Goal: Task Accomplishment & Management: Complete application form

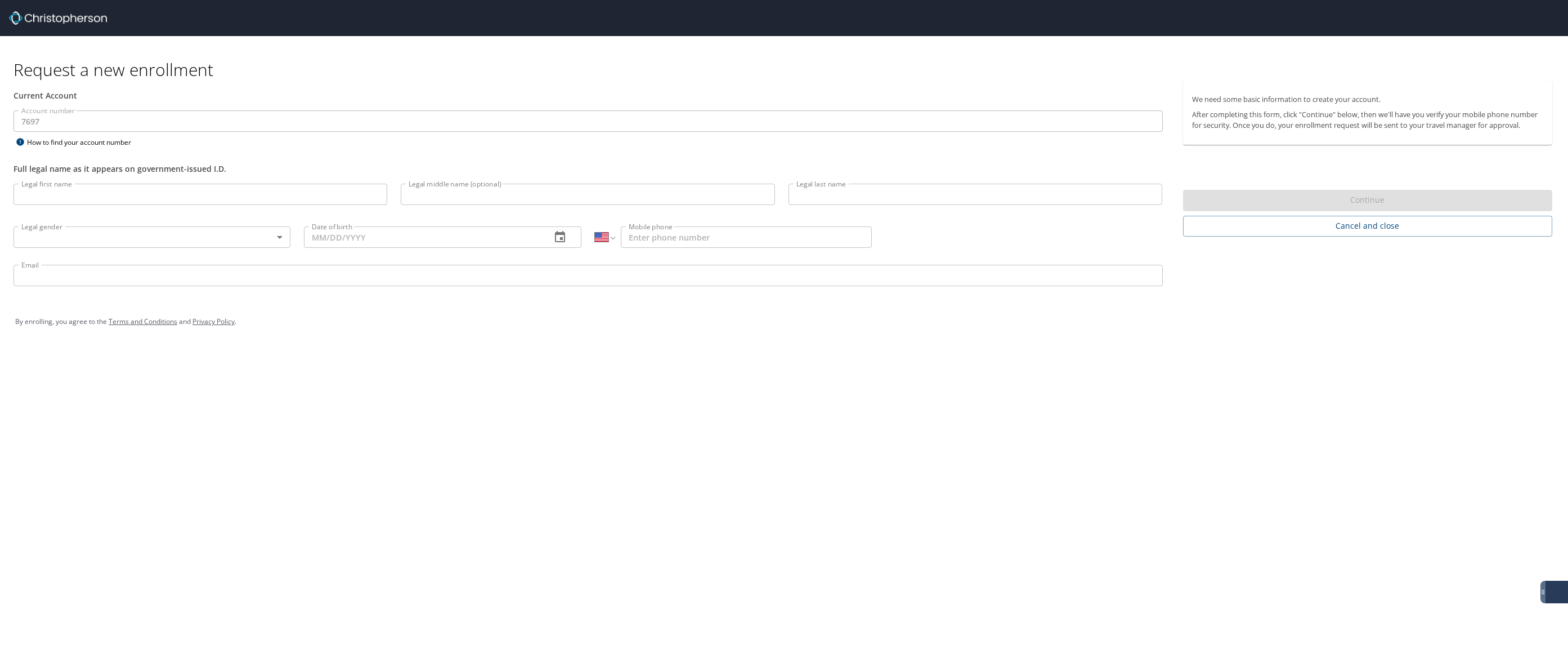
select select "US"
click at [1118, 486] on div "Request a new enrollment Current Account Account number 7697 Account number How…" at bounding box center [784, 329] width 1568 height 658
drag, startPoint x: 69, startPoint y: 168, endPoint x: -84, endPoint y: 103, distance: 166.2
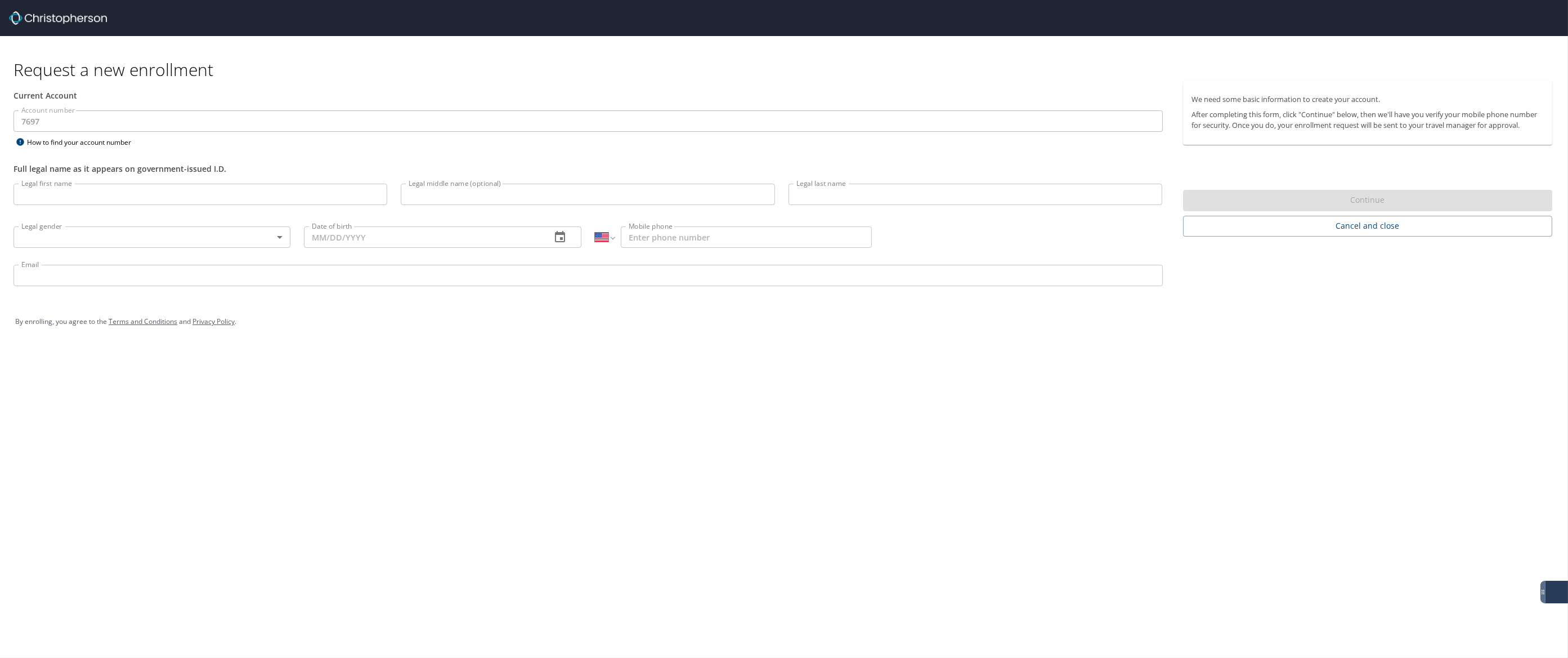
click at [93, 205] on p at bounding box center [201, 207] width 374 height 4
click at [91, 203] on input "Legal first name" at bounding box center [201, 194] width 374 height 21
type input "Leah"
type input "Davis"
click at [279, 234] on body "Request a new enrollment Current Account Account number 7697 Account number How…" at bounding box center [784, 329] width 1568 height 658
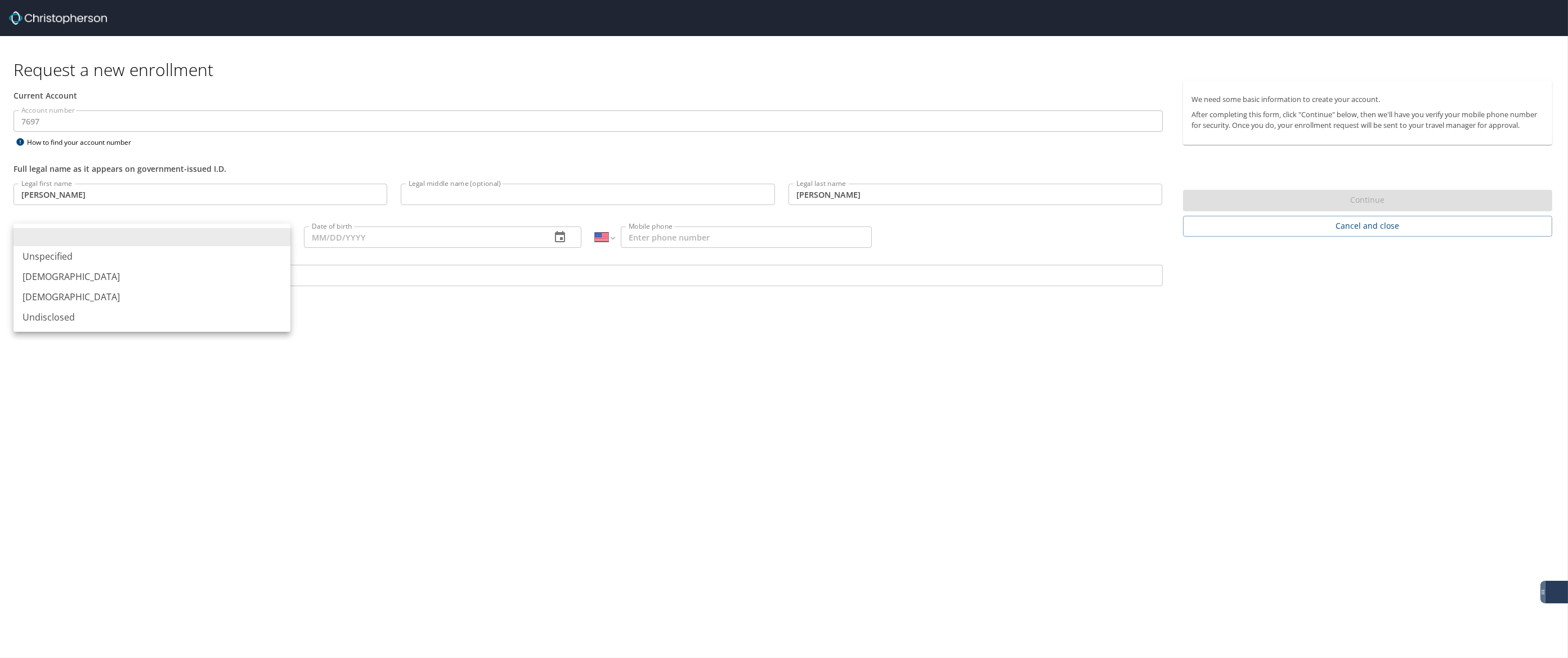
click at [127, 301] on li "Female" at bounding box center [152, 297] width 277 height 20
type input "Female"
click at [331, 241] on input "Date of birth" at bounding box center [422, 236] width 237 height 21
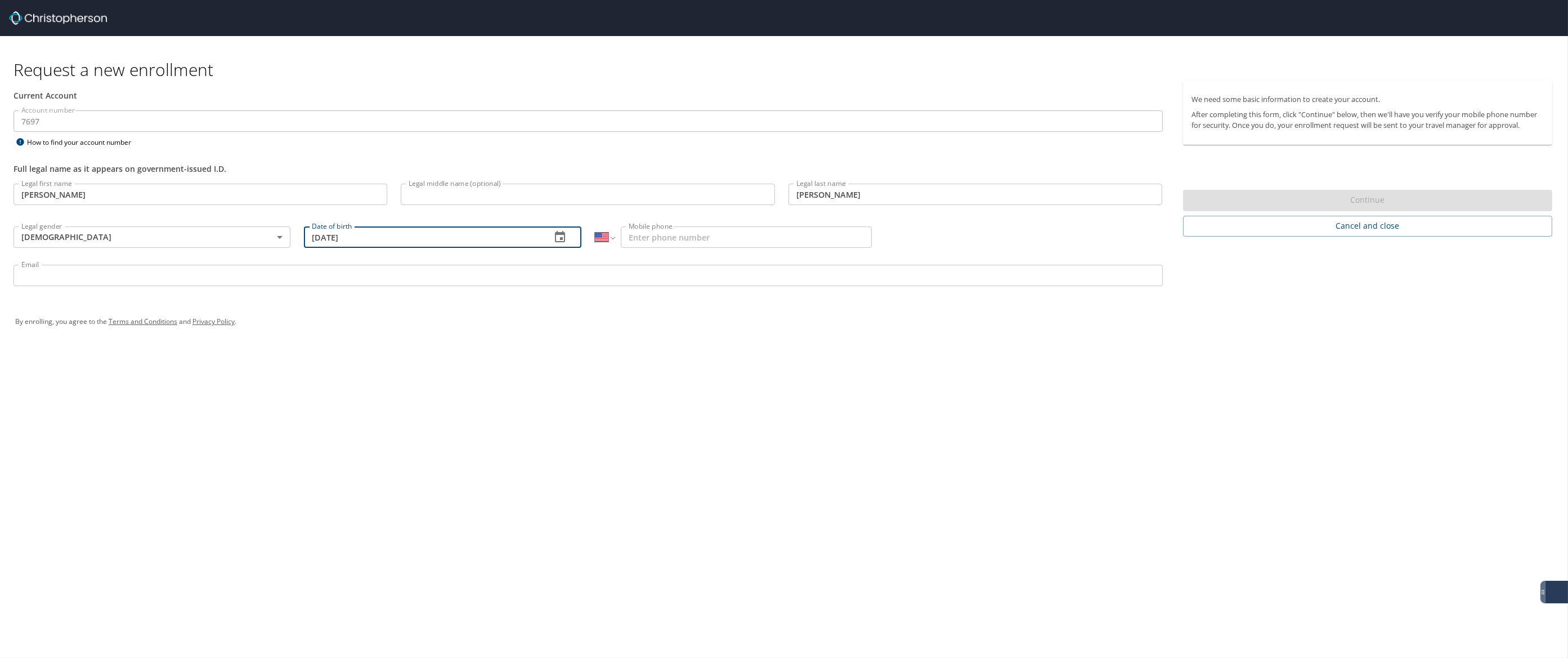
type input "11/19/2022"
click at [635, 236] on input "Mobile phone" at bounding box center [746, 236] width 251 height 21
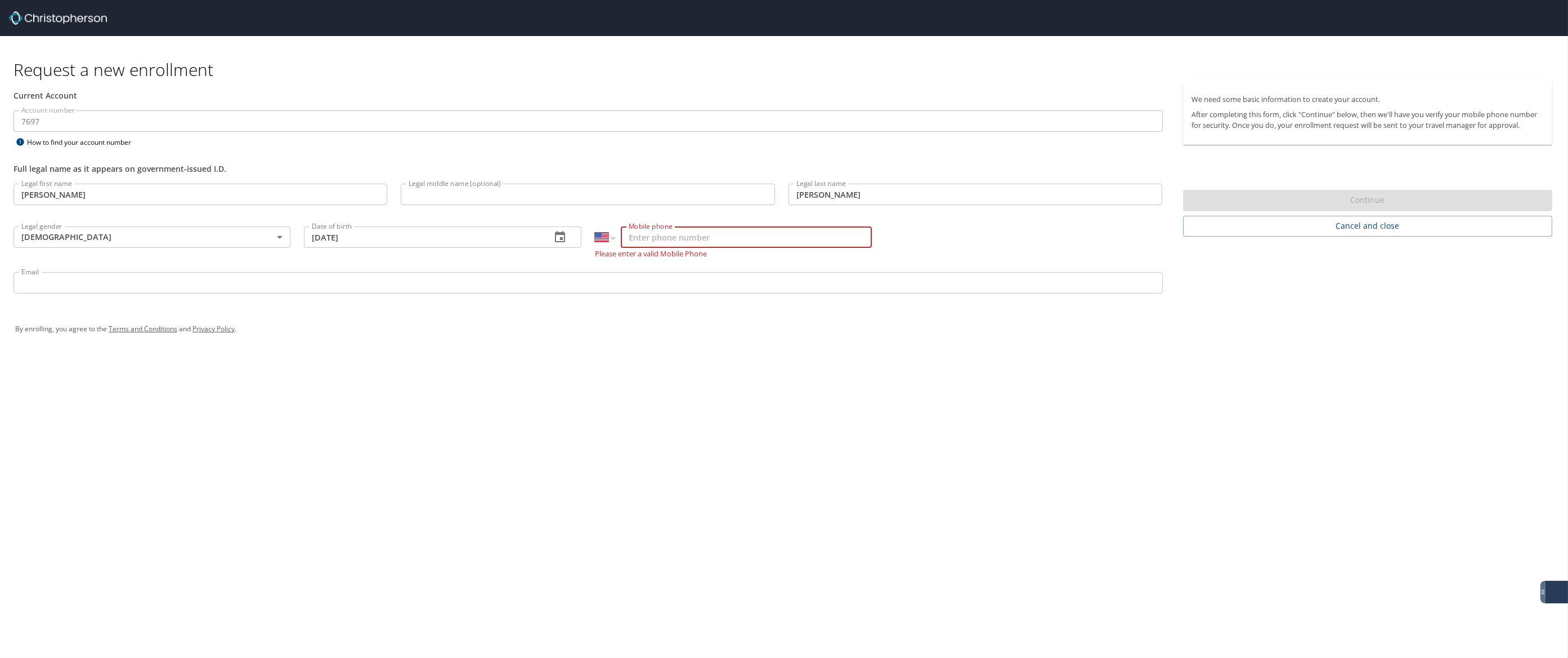
paste input "(337) 255-7039"
type input "(337) 255-7039"
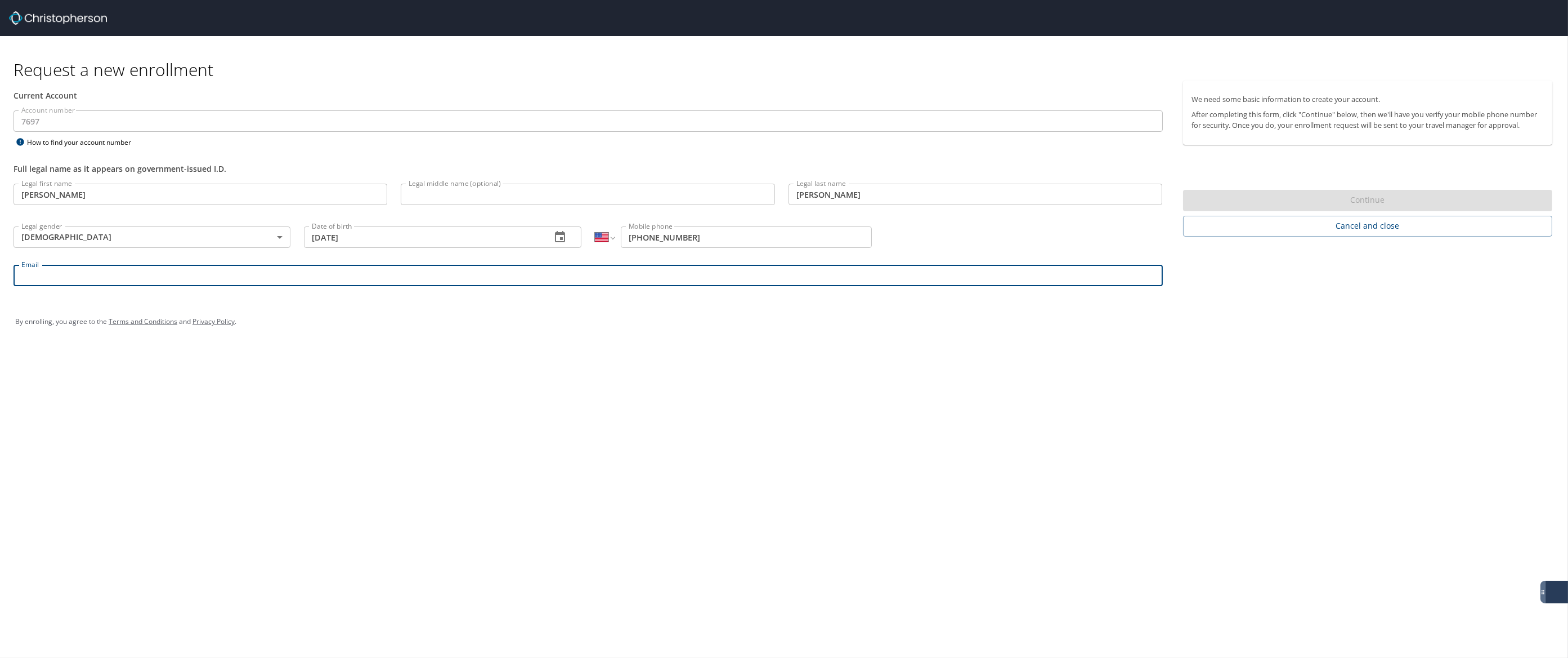
click at [345, 282] on input "Email" at bounding box center [588, 275] width 1149 height 21
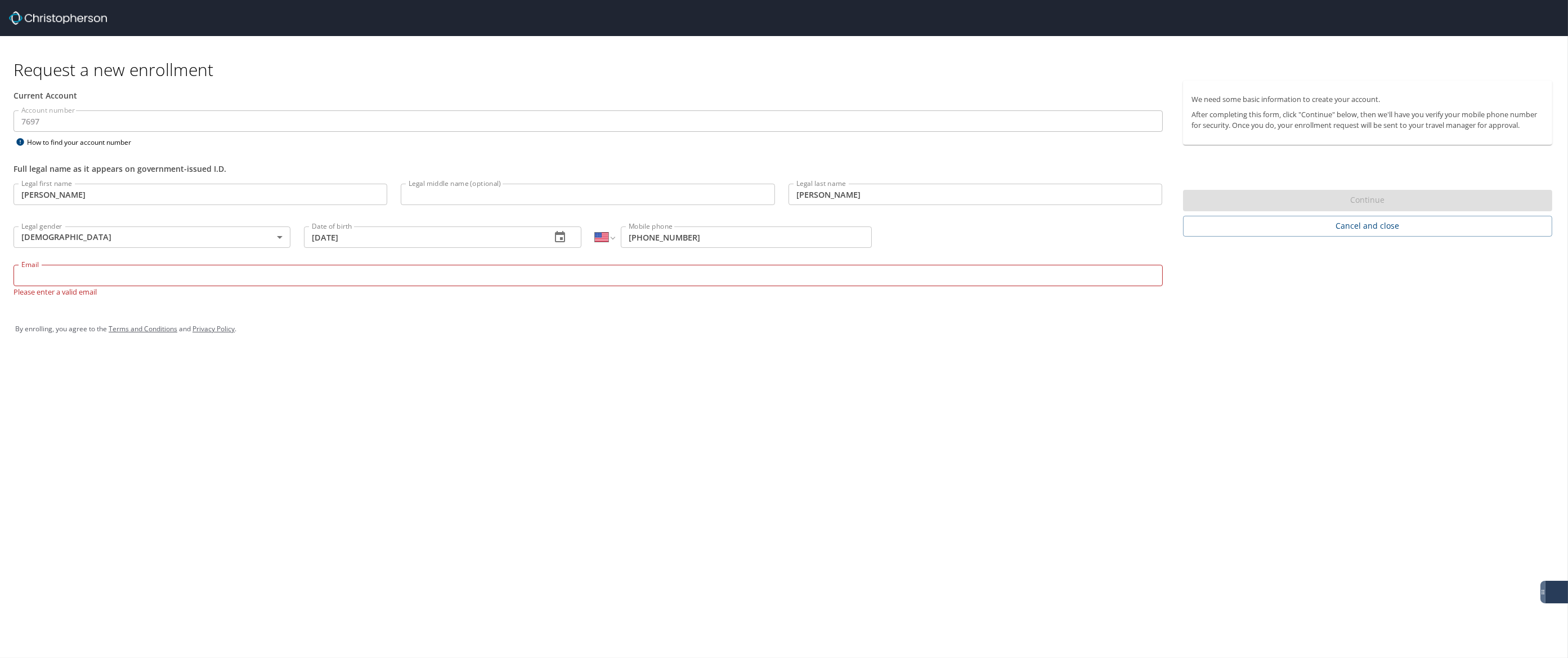
click at [51, 277] on input "Email" at bounding box center [588, 275] width 1149 height 21
paste input "leahdavis0270@gmail.com"
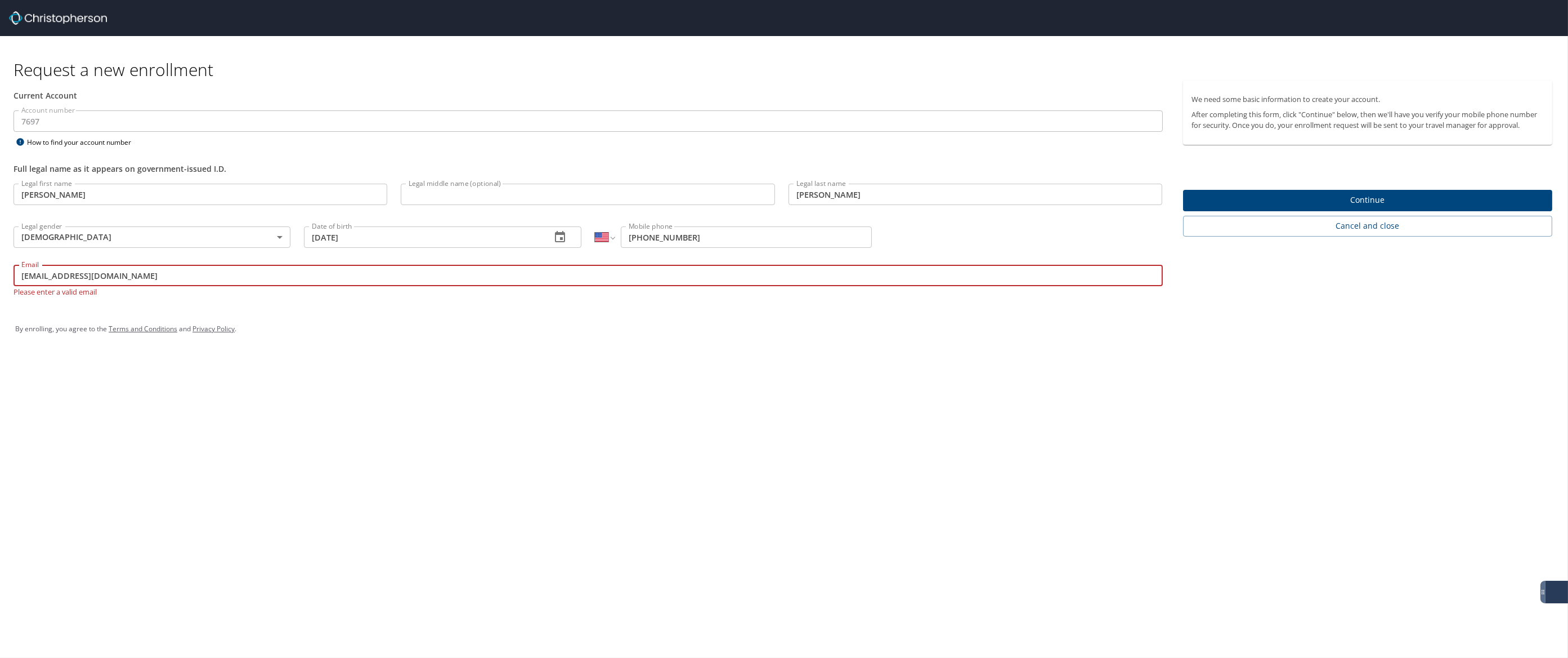
type input "leahdavis0270@gmail.com"
click at [1357, 209] on button "Continue" at bounding box center [1367, 201] width 370 height 22
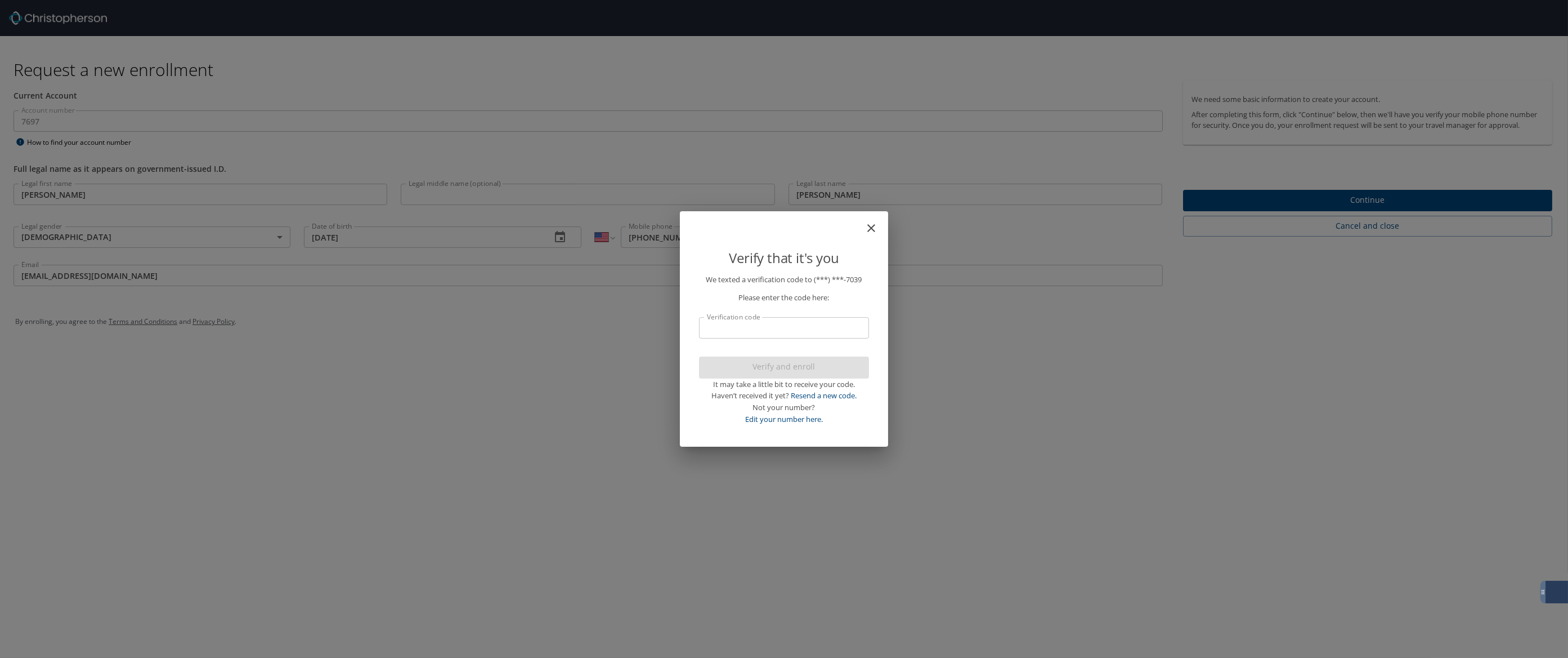
click at [783, 330] on input "Verification code" at bounding box center [784, 327] width 170 height 21
